Goal: Check status: Check status

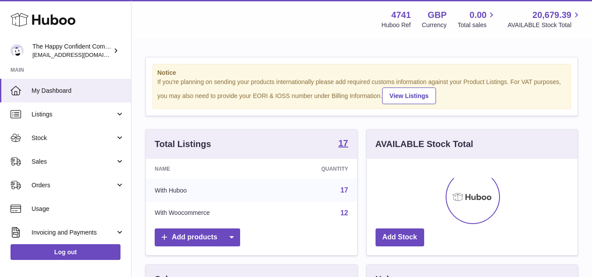
scroll to position [137, 211]
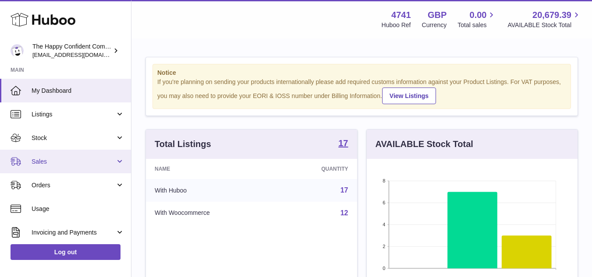
click at [31, 164] on link "Sales" at bounding box center [65, 162] width 131 height 24
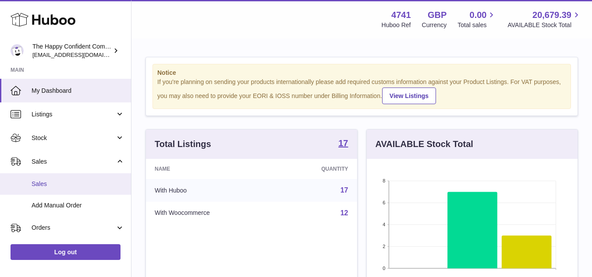
click at [44, 184] on span "Sales" at bounding box center [78, 184] width 93 height 8
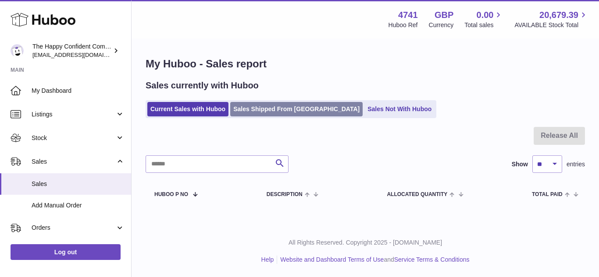
click at [279, 110] on link "Sales Shipped From [GEOGRAPHIC_DATA]" at bounding box center [296, 109] width 132 height 14
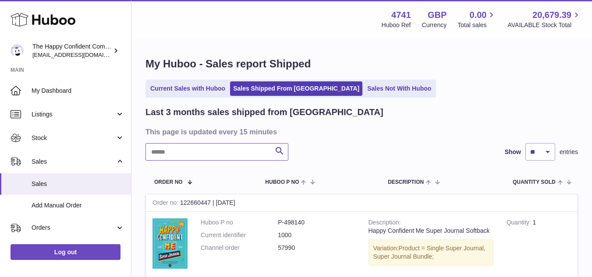
click at [242, 153] on input "text" at bounding box center [216, 152] width 143 height 18
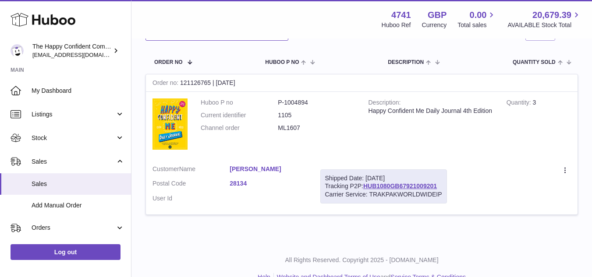
scroll to position [121, 0]
type input "*****"
click at [379, 184] on link "HUB1080GB67921009201" at bounding box center [400, 185] width 74 height 7
